Goal: Information Seeking & Learning: Learn about a topic

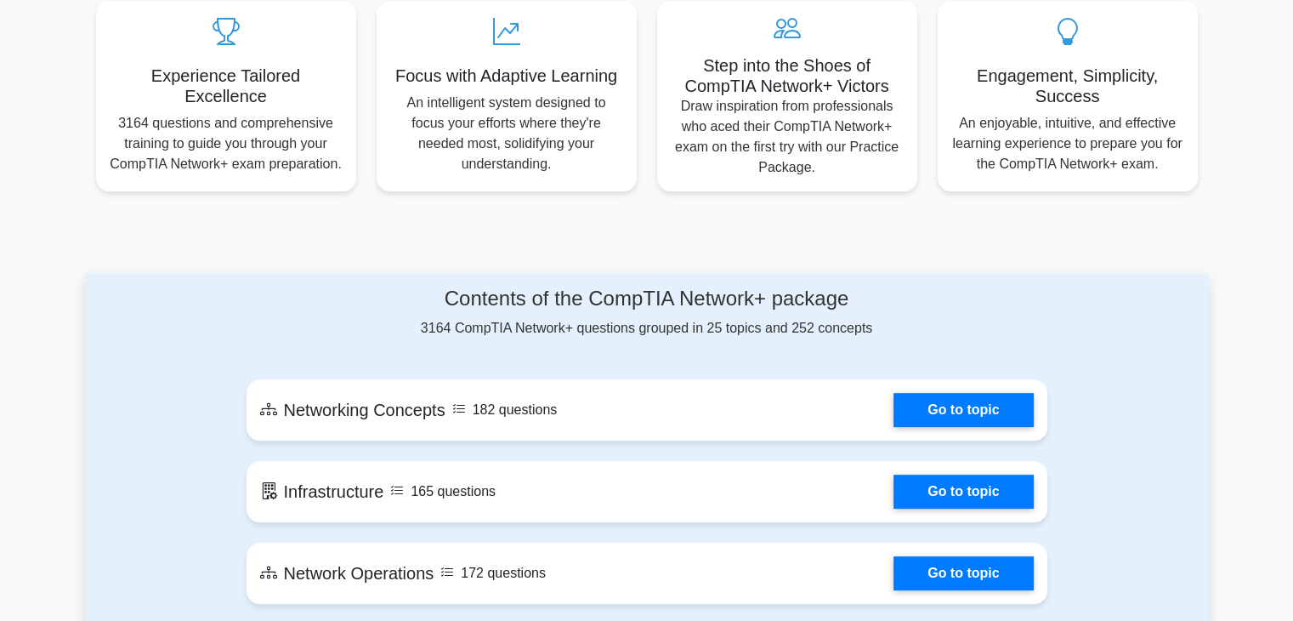
scroll to position [680, 0]
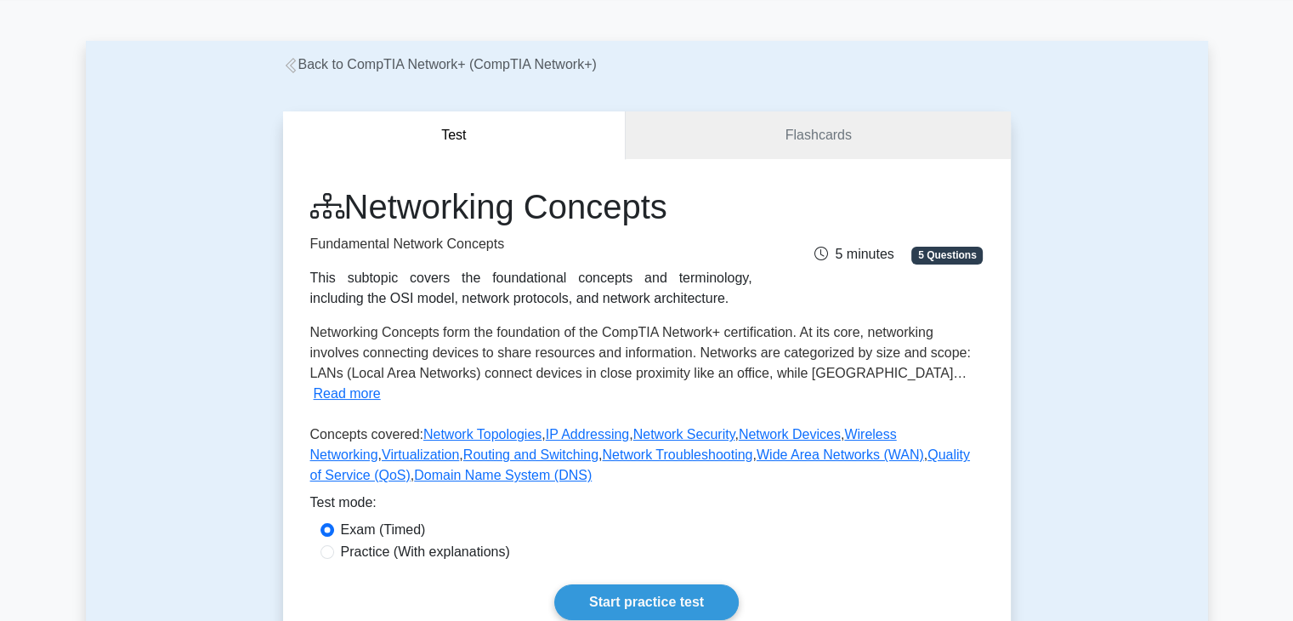
scroll to position [85, 0]
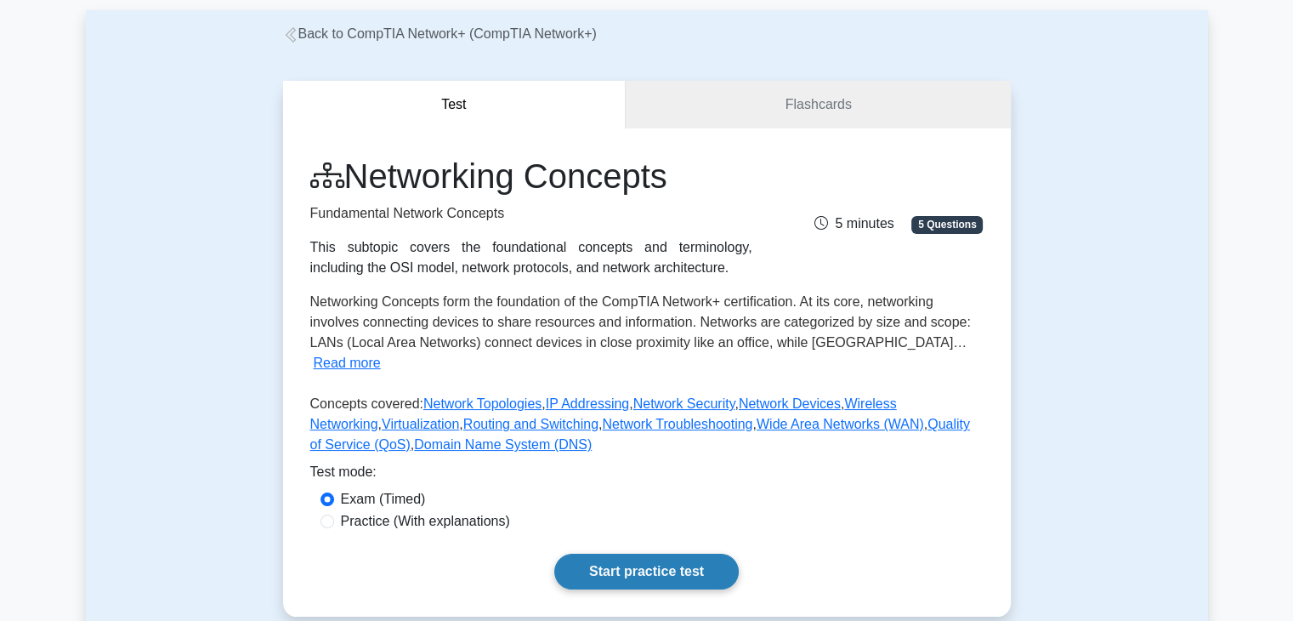
click at [626, 554] on link "Start practice test" at bounding box center [646, 572] width 185 height 36
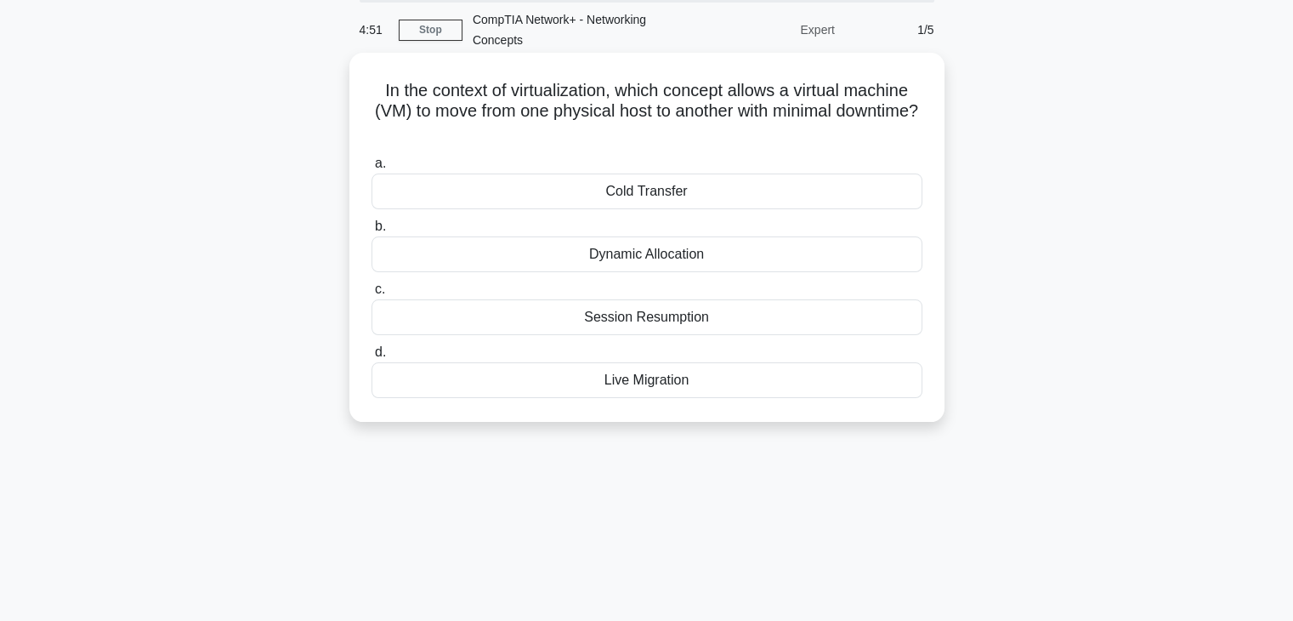
scroll to position [43, 0]
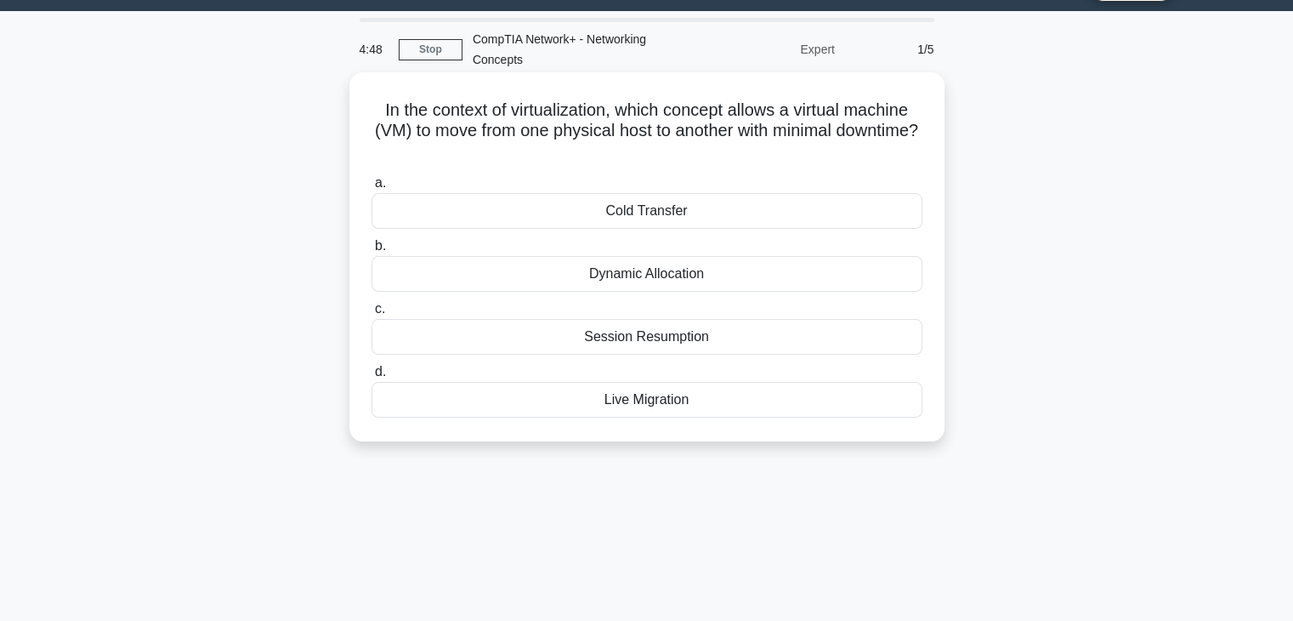
click at [615, 218] on div "Cold Transfer" at bounding box center [647, 211] width 551 height 36
click at [372, 189] on input "a. Cold Transfer" at bounding box center [372, 183] width 0 height 11
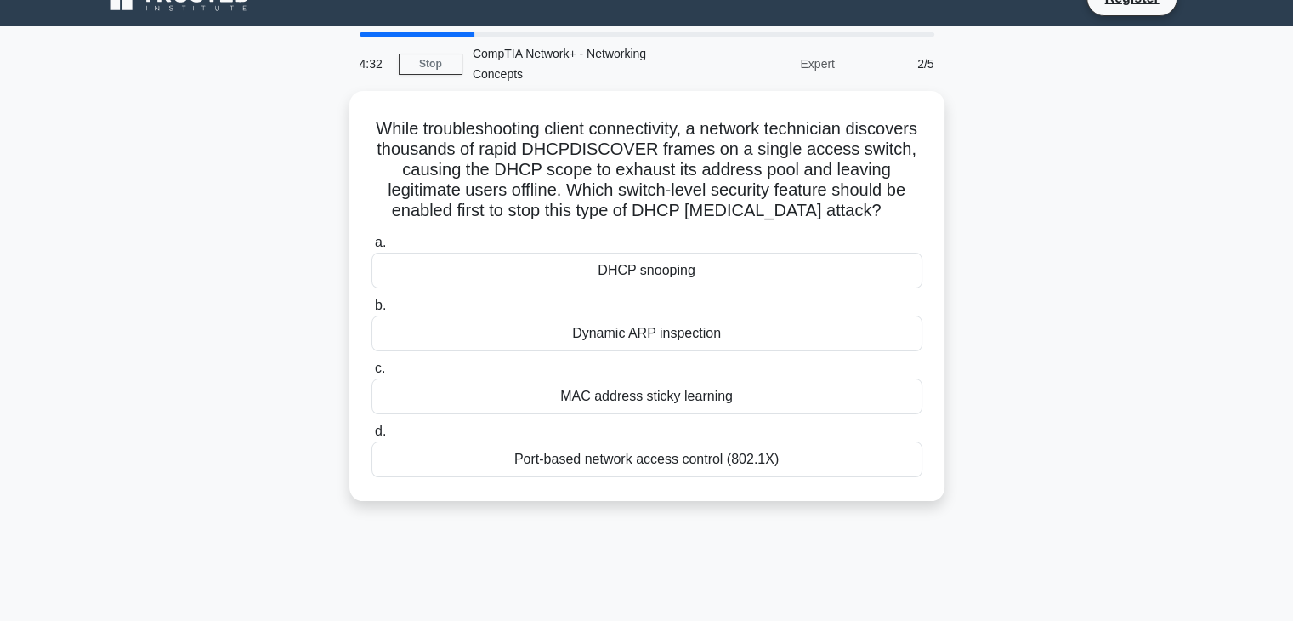
scroll to position [0, 0]
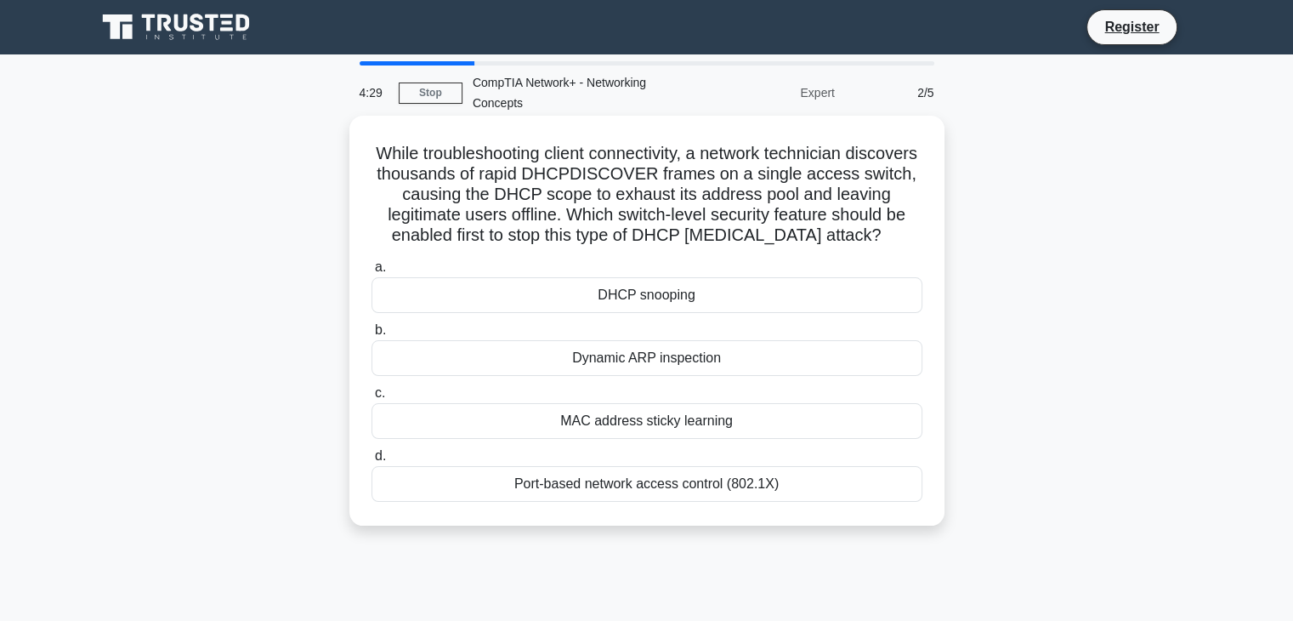
click at [671, 295] on div "DHCP snooping" at bounding box center [647, 295] width 551 height 36
click at [372, 273] on input "a. DHCP snooping" at bounding box center [372, 267] width 0 height 11
